Goal: Transaction & Acquisition: Book appointment/travel/reservation

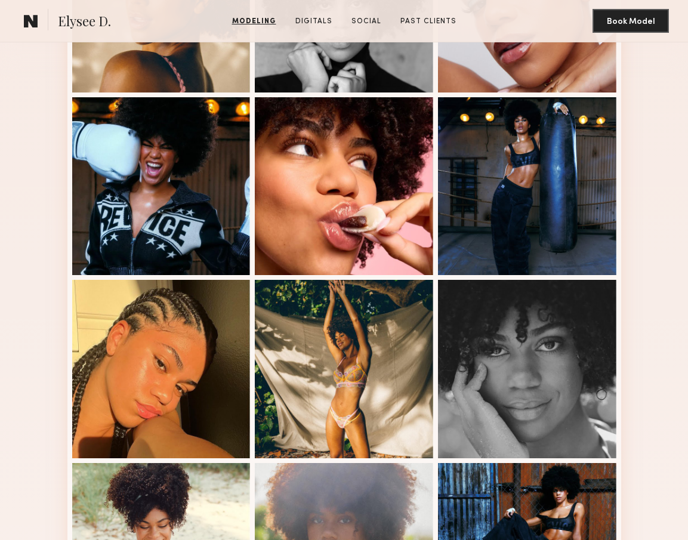
scroll to position [559, 0]
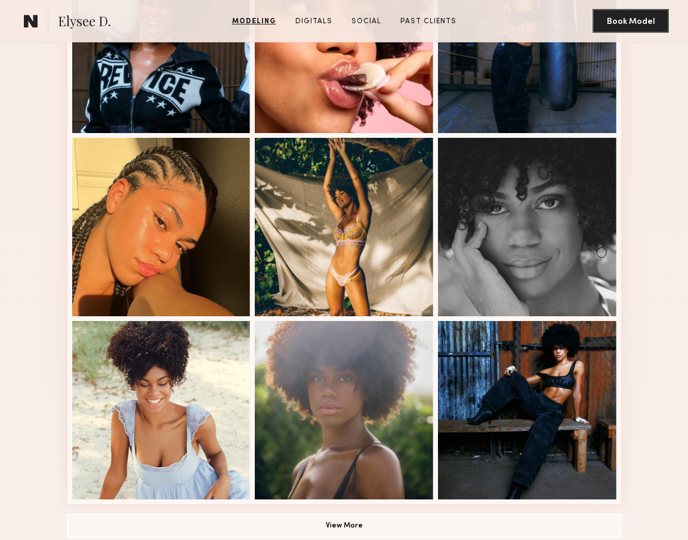
click at [378, 383] on div at bounding box center [344, 410] width 179 height 179
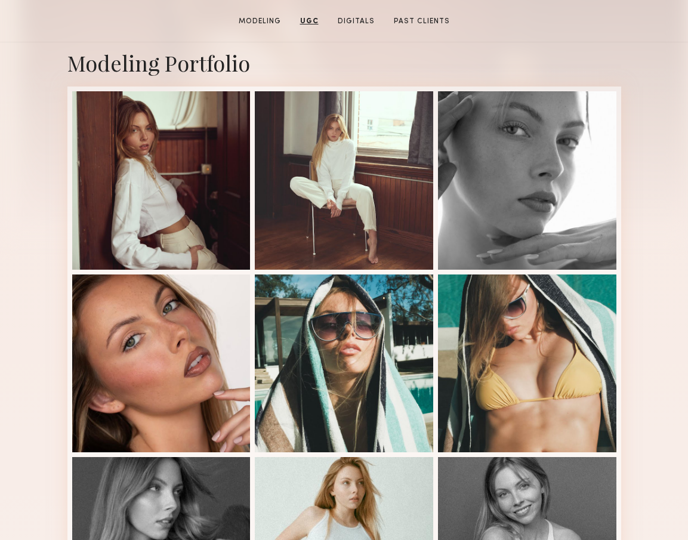
scroll to position [103, 0]
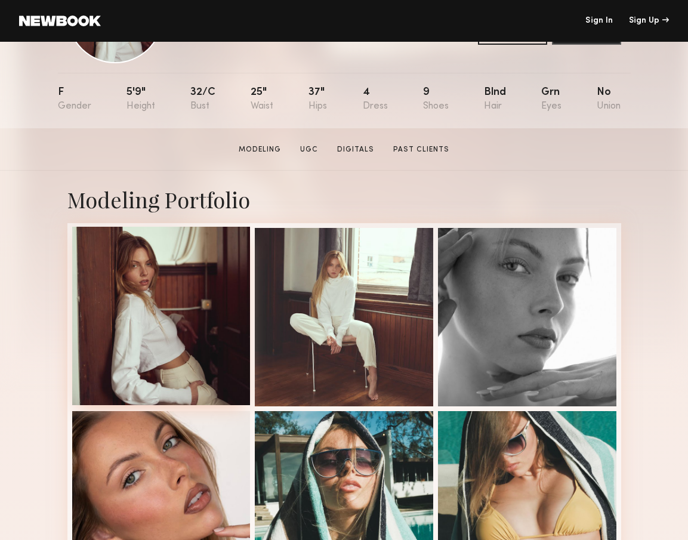
click at [202, 242] on div at bounding box center [161, 316] width 179 height 179
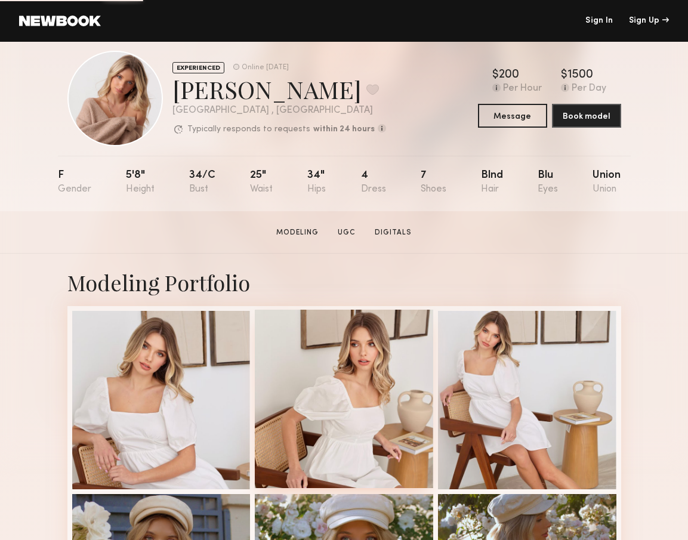
scroll to position [511, 0]
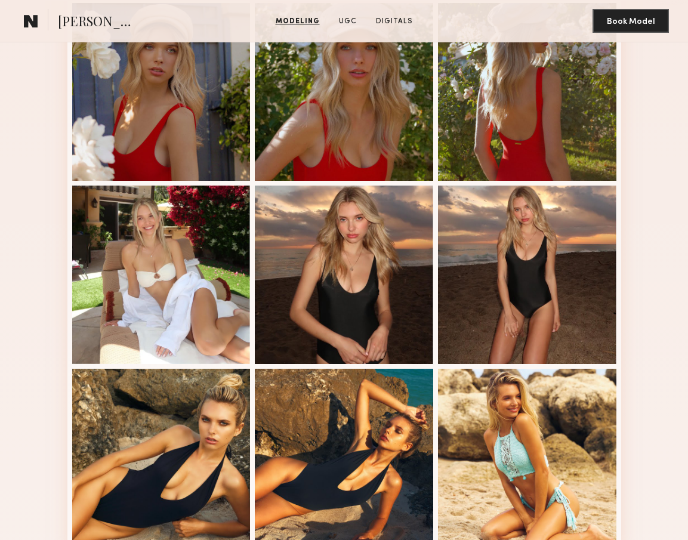
click at [393, 231] on div at bounding box center [344, 275] width 179 height 179
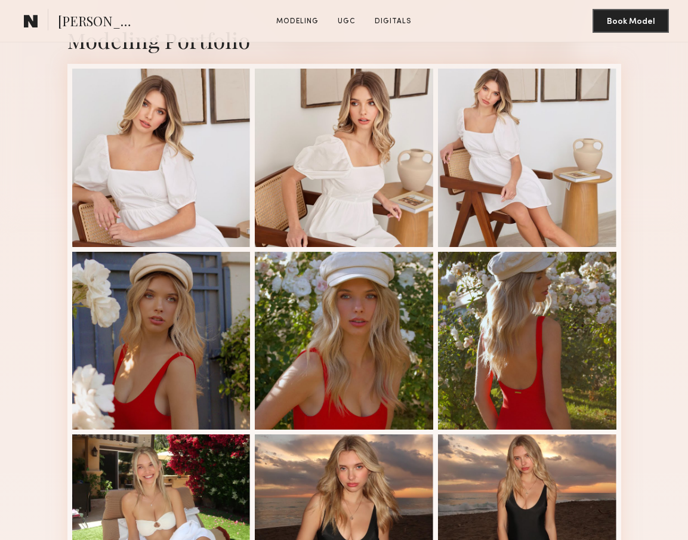
scroll to position [328, 0]
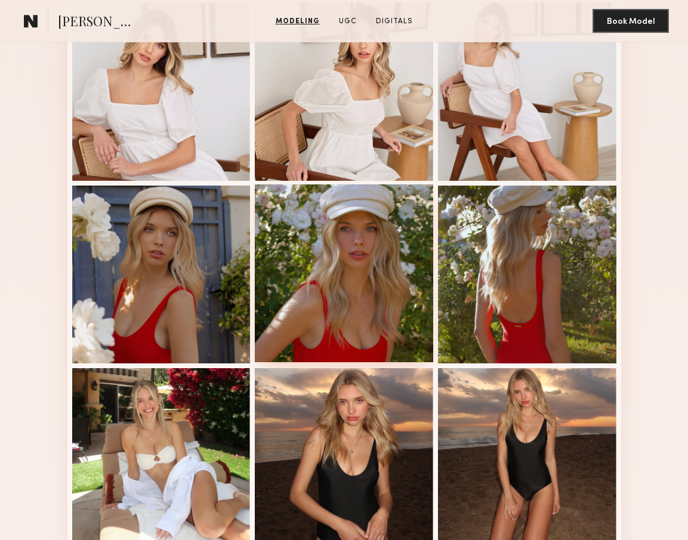
click at [346, 267] on div at bounding box center [344, 273] width 179 height 179
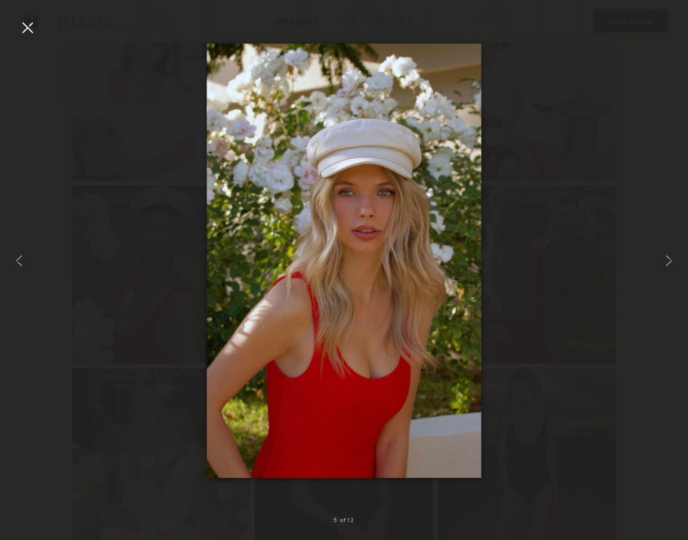
click at [660, 248] on div at bounding box center [344, 260] width 688 height 483
click at [665, 255] on common-icon at bounding box center [669, 260] width 19 height 19
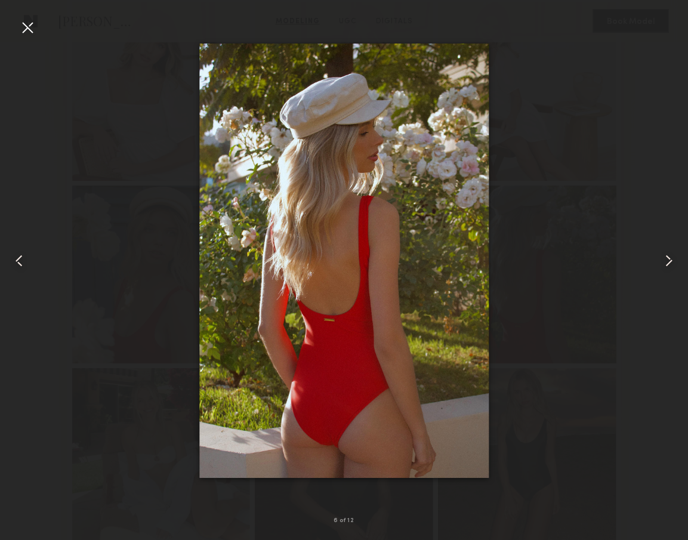
click at [665, 255] on common-icon at bounding box center [669, 260] width 19 height 19
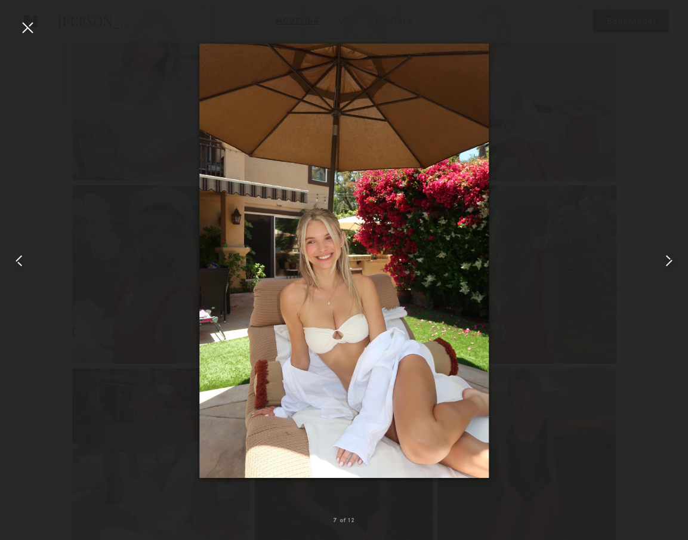
click at [665, 255] on common-icon at bounding box center [669, 260] width 19 height 19
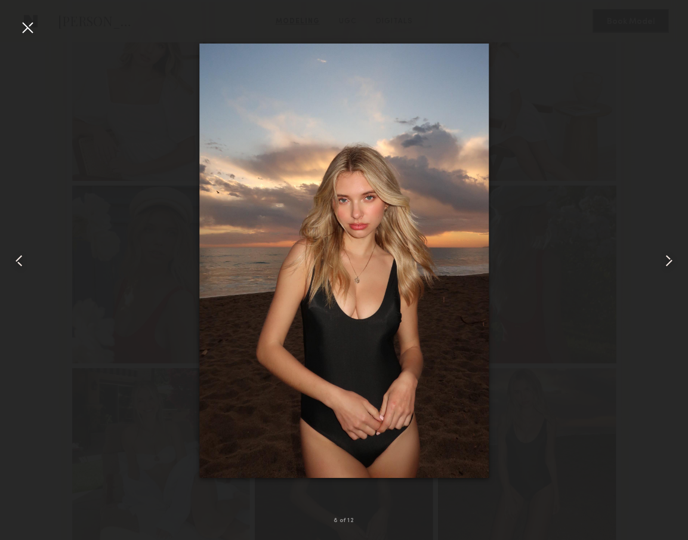
click at [665, 255] on common-icon at bounding box center [669, 260] width 19 height 19
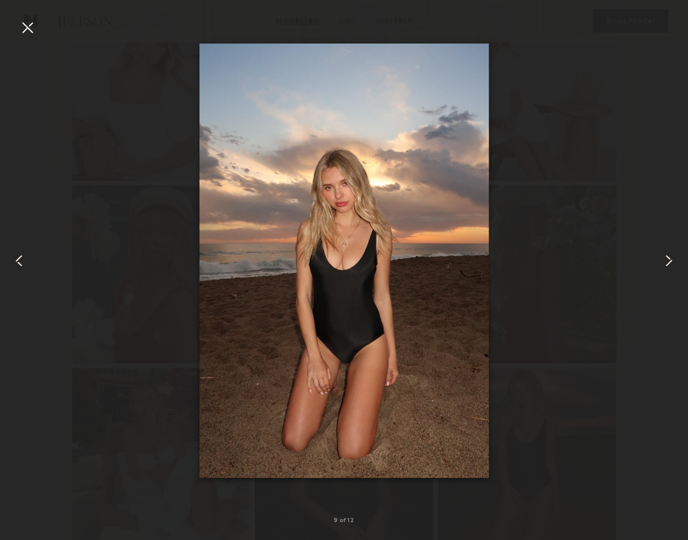
click at [665, 255] on common-icon at bounding box center [669, 260] width 19 height 19
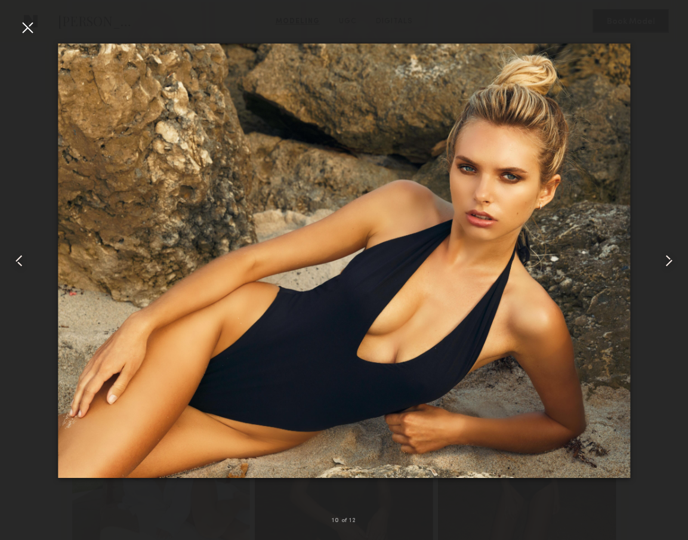
click at [665, 255] on common-icon at bounding box center [669, 260] width 19 height 19
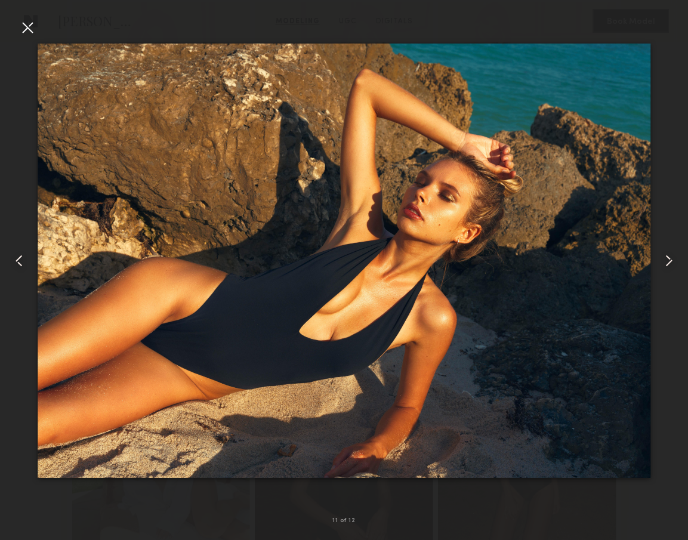
click at [665, 255] on common-icon at bounding box center [669, 260] width 19 height 19
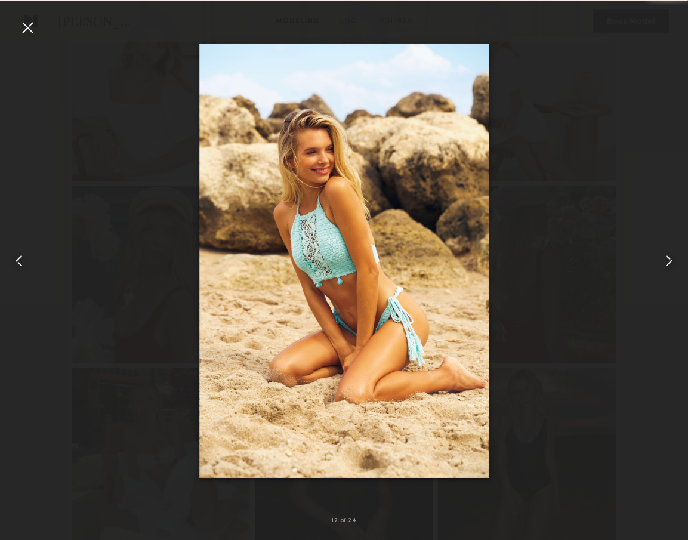
click at [665, 255] on common-icon at bounding box center [669, 260] width 19 height 19
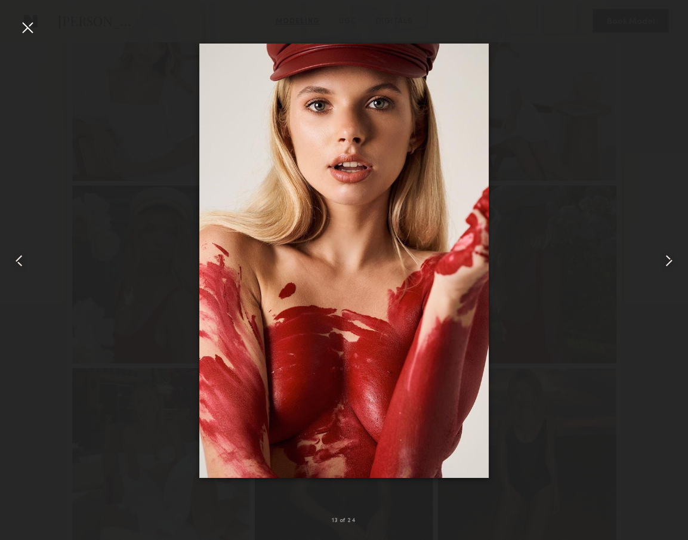
click at [665, 255] on common-icon at bounding box center [669, 260] width 19 height 19
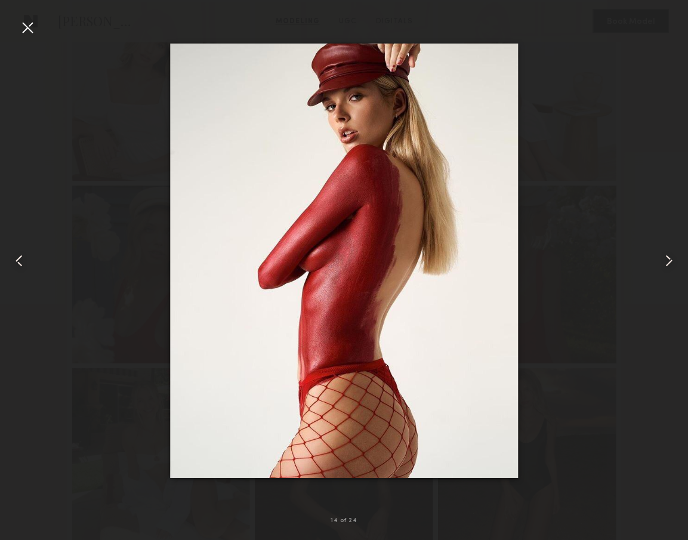
click at [665, 255] on common-icon at bounding box center [669, 260] width 19 height 19
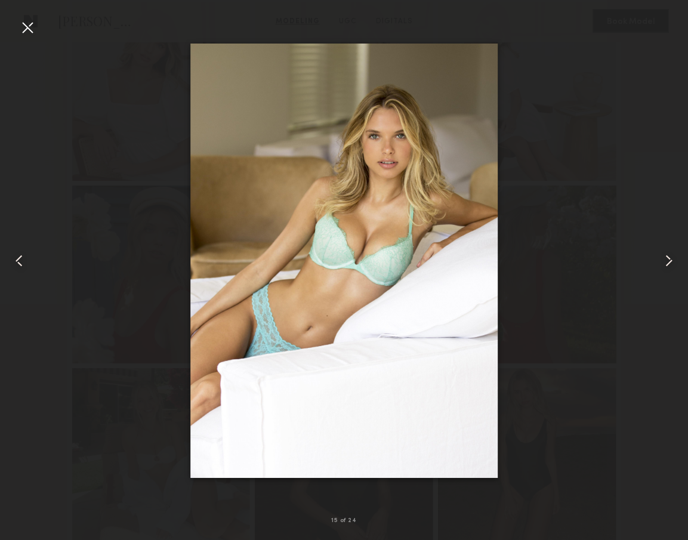
click at [665, 255] on common-icon at bounding box center [669, 260] width 19 height 19
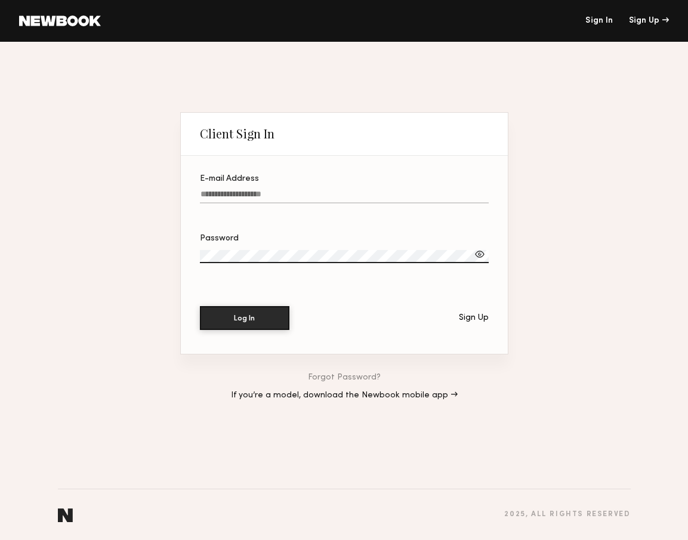
click at [569, 250] on div "Client Sign In E-mail Address Password Log In Sign Up Forgot Password? If you’r…" at bounding box center [344, 291] width 688 height 499
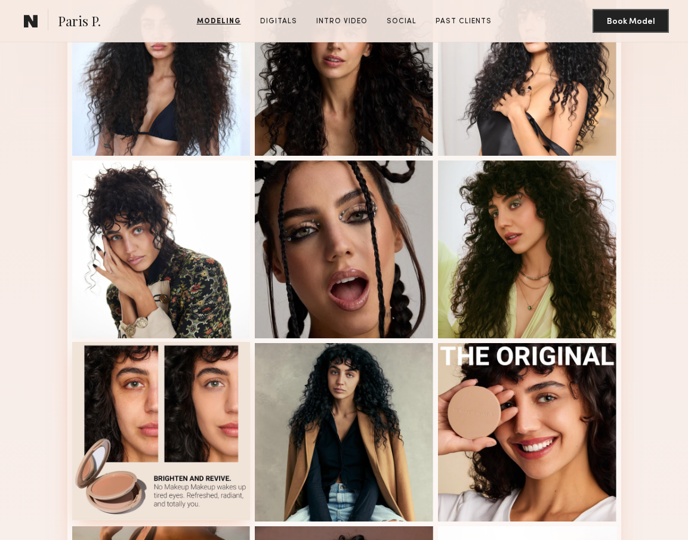
scroll to position [289, 0]
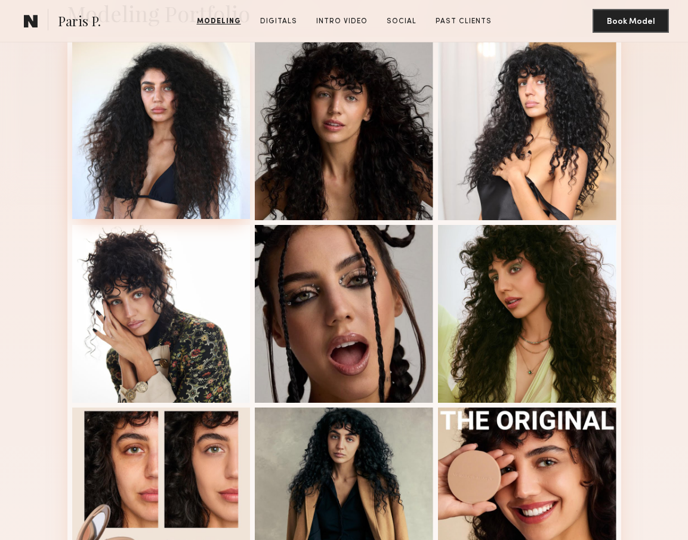
click at [182, 174] on div at bounding box center [161, 130] width 179 height 179
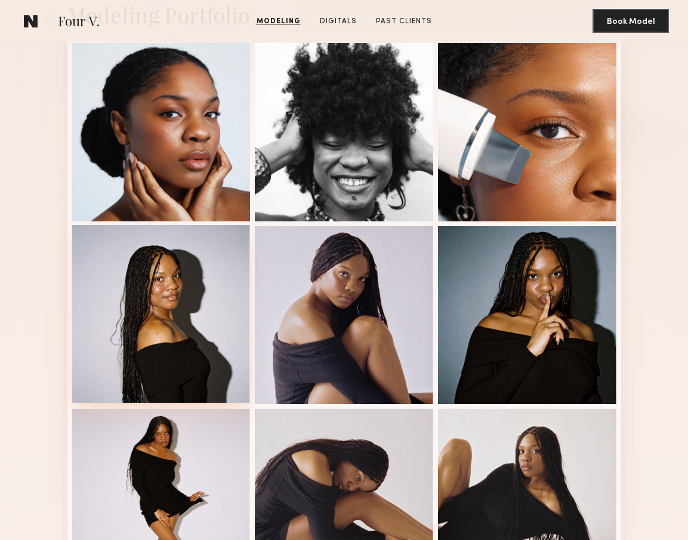
scroll to position [218, 0]
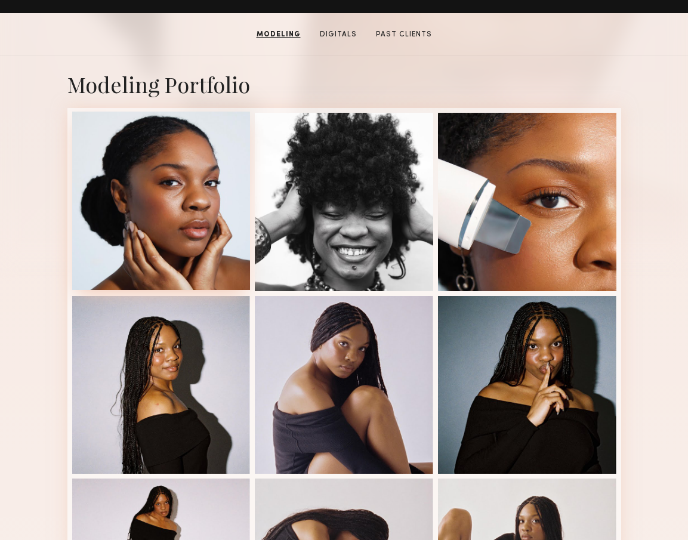
click at [156, 205] on div at bounding box center [161, 201] width 179 height 179
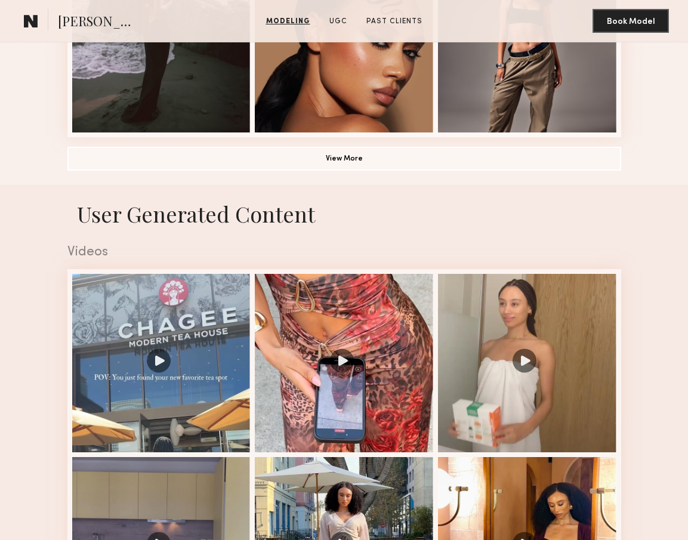
scroll to position [1020, 0]
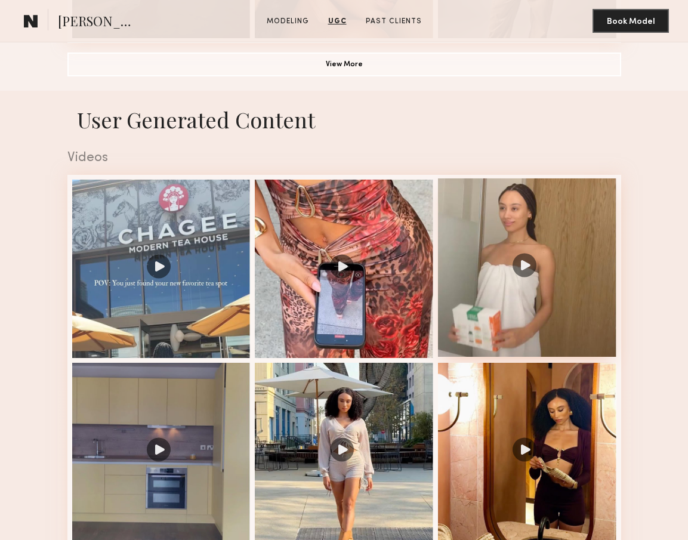
click at [477, 319] on div at bounding box center [527, 268] width 179 height 179
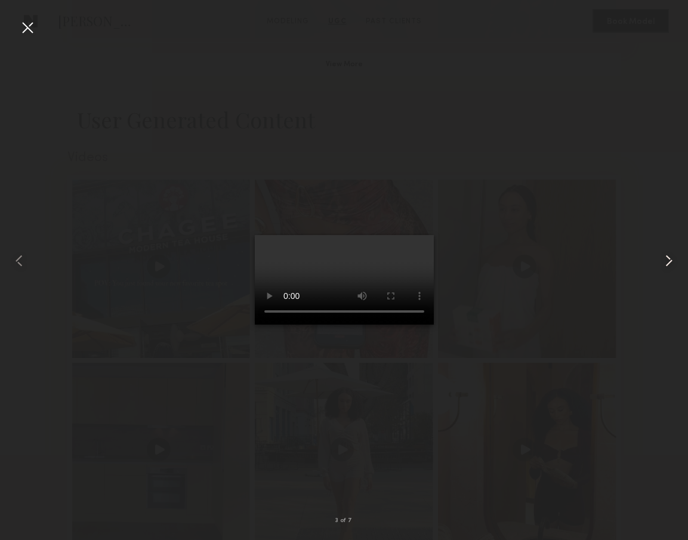
click at [666, 253] on common-icon at bounding box center [669, 260] width 19 height 19
click at [31, 27] on div at bounding box center [27, 27] width 19 height 19
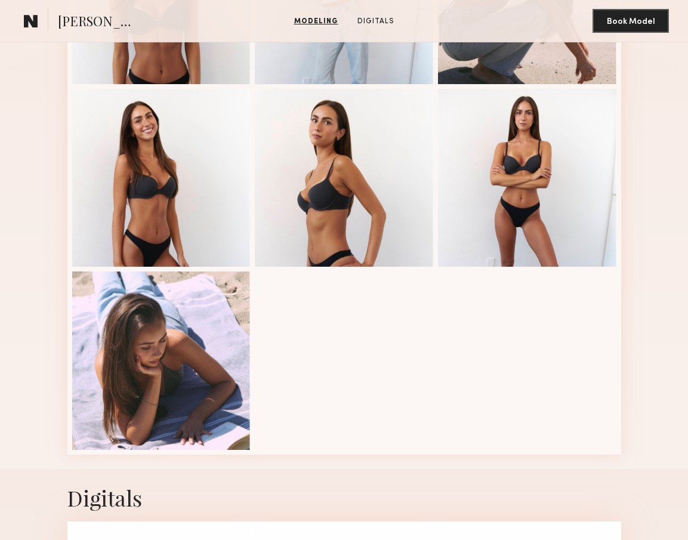
scroll to position [238, 0]
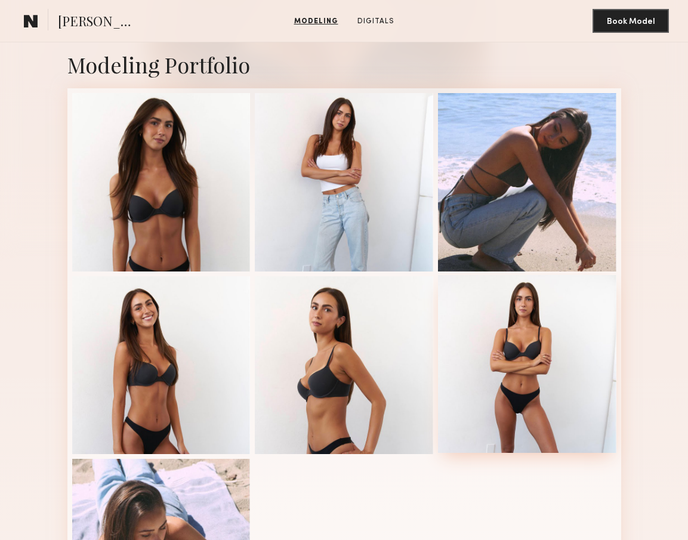
click at [462, 369] on div at bounding box center [527, 364] width 179 height 179
